Goal: Task Accomplishment & Management: Manage account settings

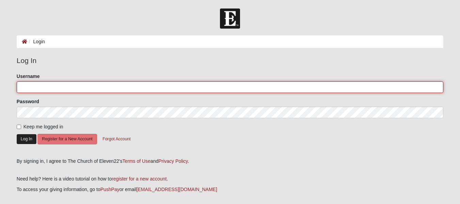
type input "akruseil"
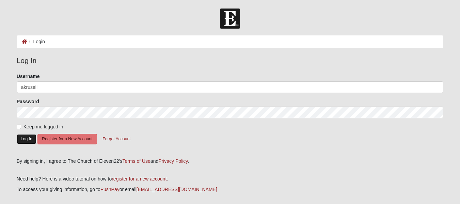
click at [22, 137] on button "Log In" at bounding box center [27, 139] width 20 height 10
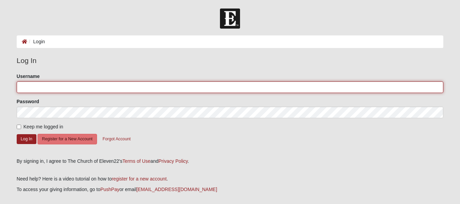
type input "akruseil"
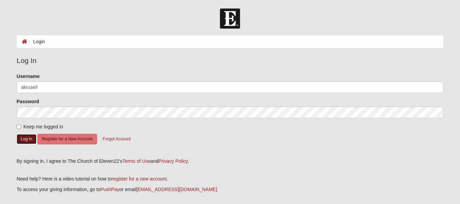
click at [22, 137] on button "Log In" at bounding box center [27, 139] width 20 height 10
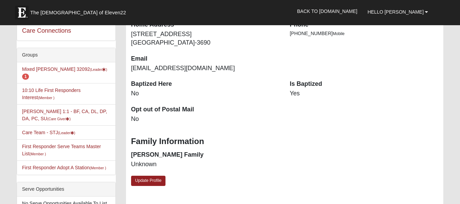
scroll to position [111, 0]
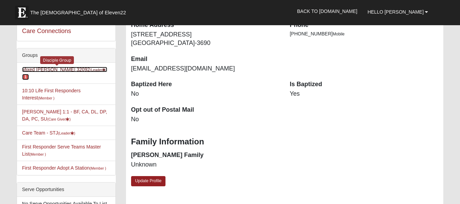
click at [42, 69] on link "Mixed Kruse 32092 (Leader ) 1" at bounding box center [64, 73] width 85 height 13
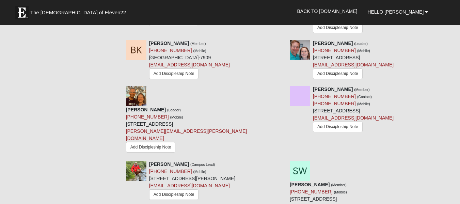
scroll to position [494, 0]
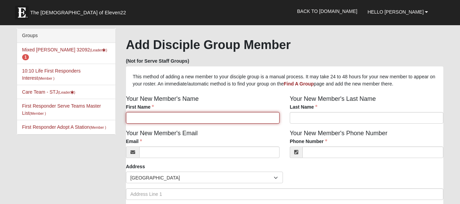
click at [192, 120] on input "First Name" at bounding box center [202, 118] width 153 height 12
click at [182, 118] on input "[PERSON_NAME]" at bounding box center [202, 118] width 153 height 12
type input "[PERSON_NAME]"
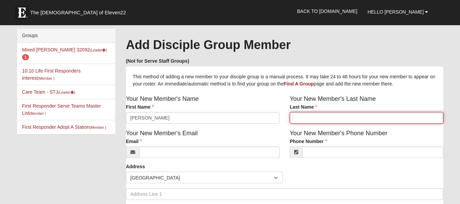
click at [315, 118] on input "Last Name" at bounding box center [366, 118] width 153 height 12
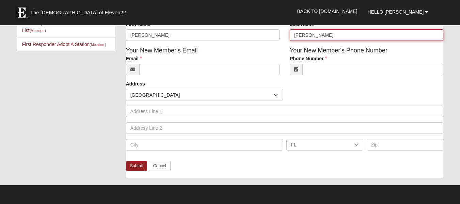
scroll to position [85, 0]
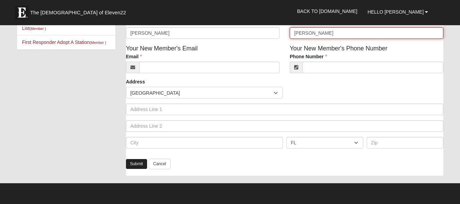
type input "Weiss"
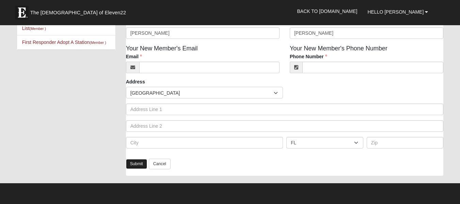
click at [135, 164] on link "Submit" at bounding box center [136, 164] width 21 height 10
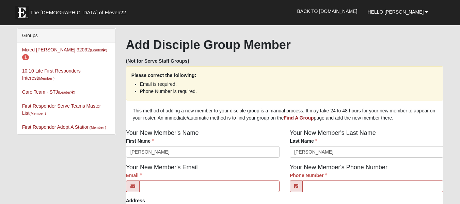
click at [55, 47] on li "Mixed Kruse 32092 (Leader ) 1" at bounding box center [66, 53] width 98 height 21
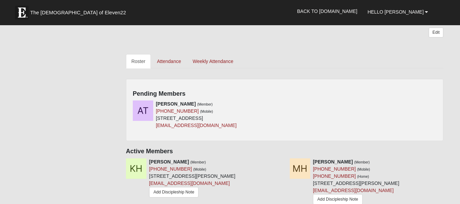
scroll to position [230, 0]
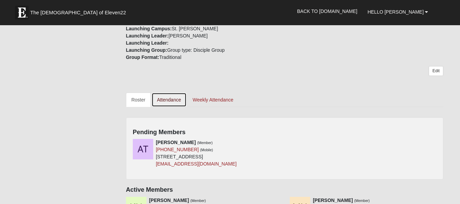
click at [175, 100] on link "Attendance" at bounding box center [168, 100] width 35 height 14
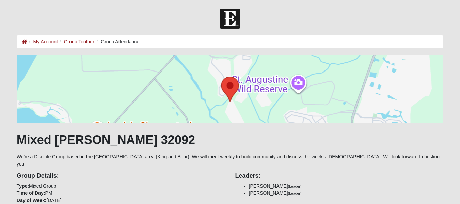
click at [175, 100] on div at bounding box center [230, 89] width 426 height 68
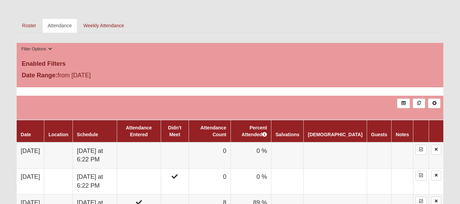
scroll to position [358, 0]
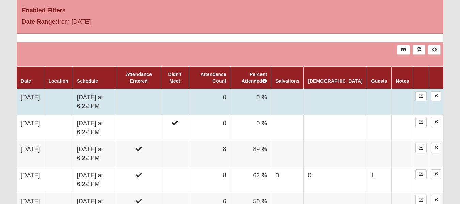
click at [161, 95] on td at bounding box center [139, 102] width 44 height 26
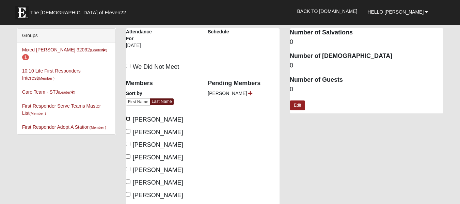
click at [130, 118] on input "[PERSON_NAME]" at bounding box center [128, 118] width 4 height 4
checkbox input "true"
click at [128, 131] on input "Hamilton, Matthew" at bounding box center [128, 131] width 4 height 4
checkbox input "true"
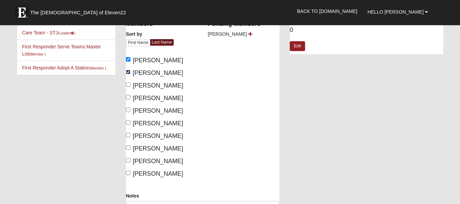
scroll to position [75, 0]
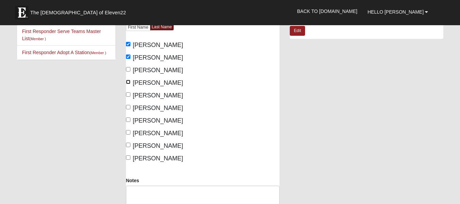
click at [129, 83] on input "Knickerbocker, Barb" at bounding box center [128, 82] width 4 height 4
checkbox input "true"
click at [128, 94] on input "Knickerbocker, Bob" at bounding box center [128, 94] width 4 height 4
checkbox input "true"
click at [128, 108] on input "Kruse, Angie" at bounding box center [128, 107] width 4 height 4
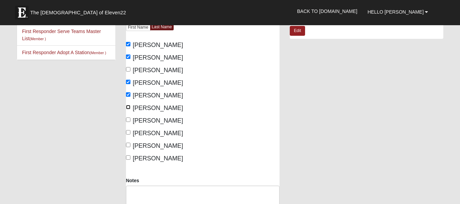
checkbox input "true"
click at [129, 120] on input "Kruse, Peter" at bounding box center [128, 119] width 4 height 4
checkbox input "true"
click at [129, 80] on input "Knickerbocker, Barb" at bounding box center [128, 82] width 4 height 4
checkbox input "false"
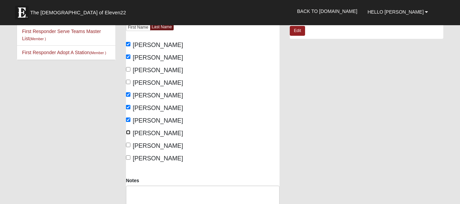
click at [128, 131] on input "Nimitz, Elizabeth" at bounding box center [128, 132] width 4 height 4
checkbox input "true"
click at [128, 156] on input "Weiss, Sara" at bounding box center [128, 157] width 4 height 4
checkbox input "true"
click at [128, 145] on input "Perez, Wally" at bounding box center [128, 145] width 4 height 4
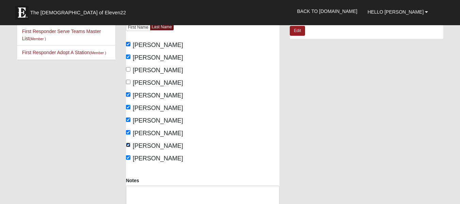
click at [128, 145] on input "Perez, Wally" at bounding box center [128, 145] width 4 height 4
checkbox input "false"
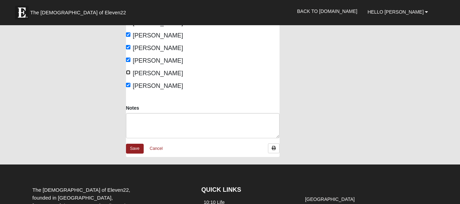
scroll to position [153, 0]
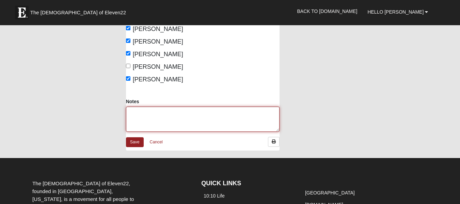
click at [153, 117] on textarea "Notes" at bounding box center [202, 119] width 153 height 25
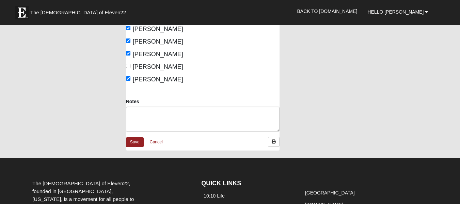
click at [122, 105] on div "Notes" at bounding box center [203, 117] width 164 height 39
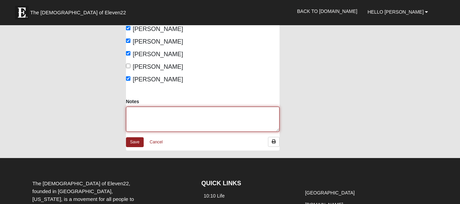
click at [139, 114] on textarea "Notes" at bounding box center [202, 119] width 153 height 25
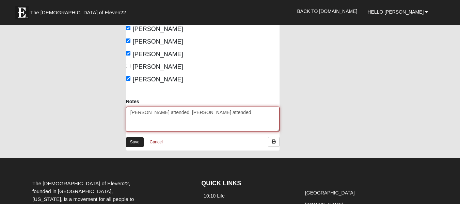
type textarea "Andy Weiss attended, Ayla Permenter attended"
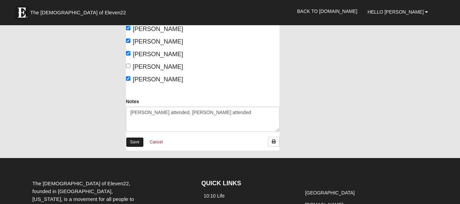
click at [138, 138] on link "Save" at bounding box center [135, 142] width 18 height 10
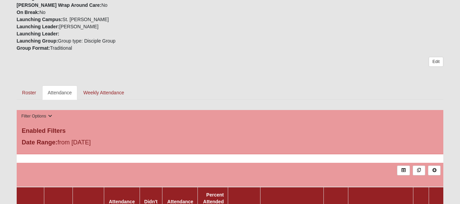
scroll to position [235, 0]
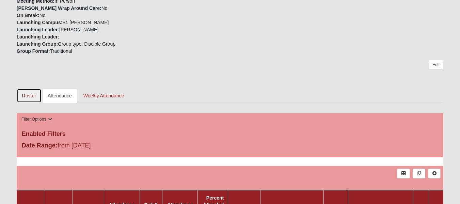
click at [28, 89] on link "Roster" at bounding box center [29, 95] width 25 height 14
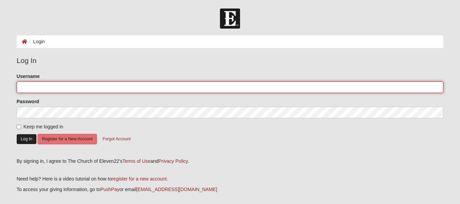
type input "akruseil"
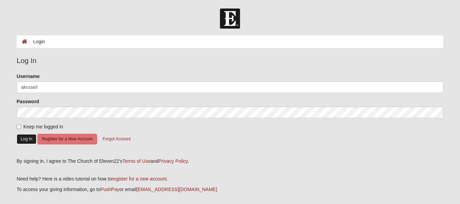
click at [29, 137] on button "Log In" at bounding box center [27, 139] width 20 height 10
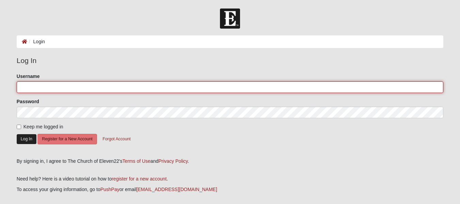
type input "akruseil"
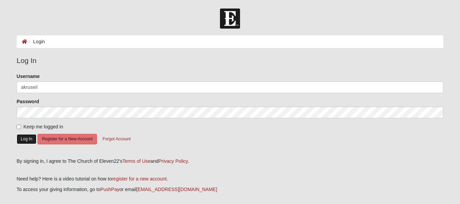
click at [29, 140] on button "Log In" at bounding box center [27, 139] width 20 height 10
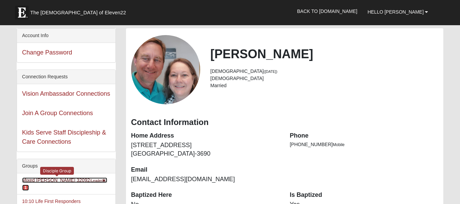
click at [38, 180] on link "Mixed [PERSON_NAME] 32092 (Leader ) 1" at bounding box center [64, 183] width 85 height 13
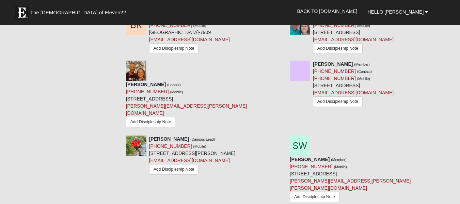
scroll to position [523, 0]
